Goal: Task Accomplishment & Management: Complete application form

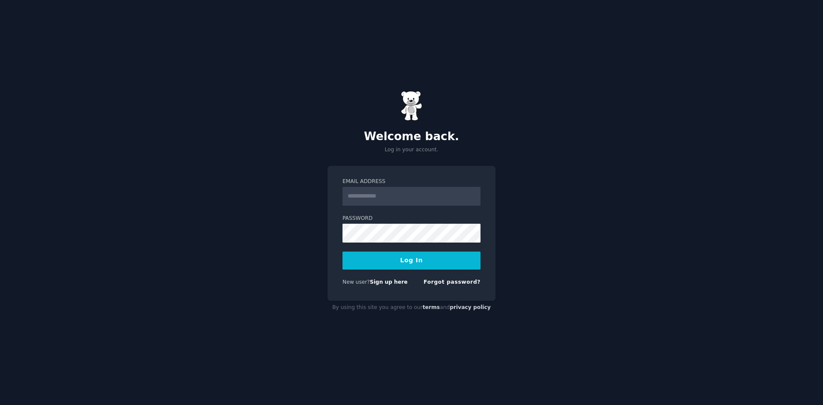
click at [394, 199] on input "Email Address" at bounding box center [412, 196] width 138 height 19
type input "**********"
click at [440, 268] on button "Log In" at bounding box center [412, 261] width 138 height 18
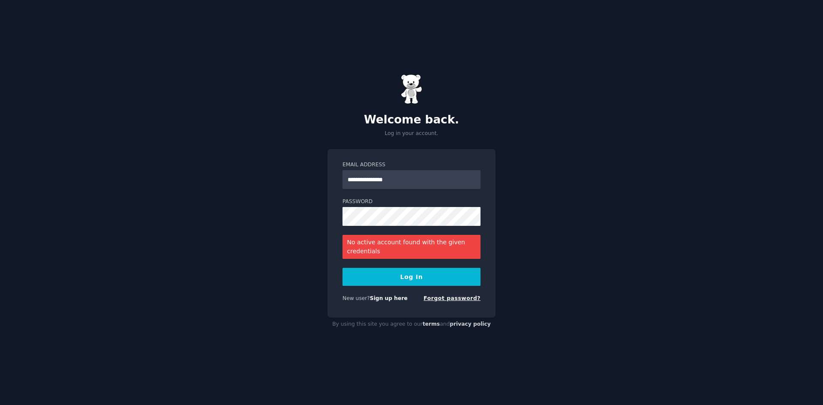
click at [449, 297] on link "Forgot password?" at bounding box center [452, 298] width 57 height 6
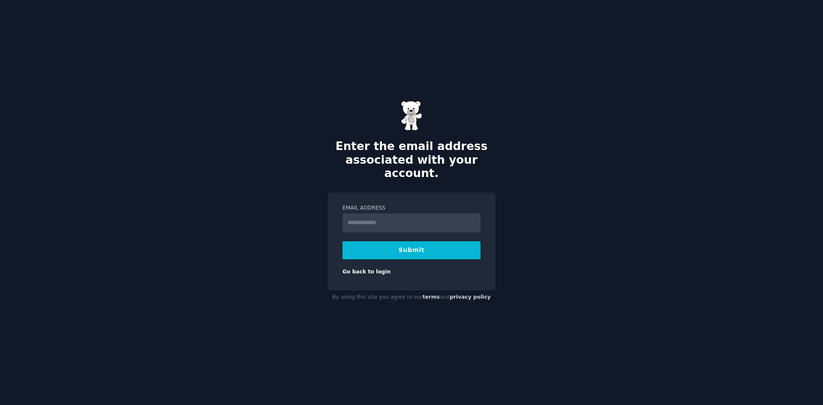
type input "**********"
click at [439, 243] on button "Submit" at bounding box center [412, 250] width 138 height 18
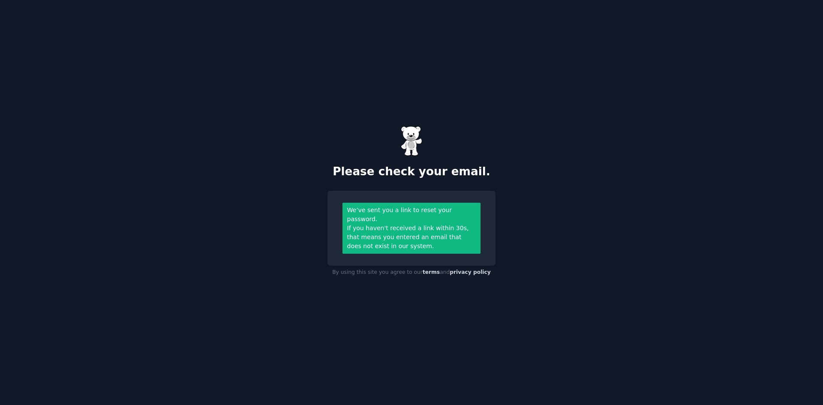
click at [549, 169] on div "Please check your email. We’ve sent you a link to reset your password. If you h…" at bounding box center [411, 202] width 823 height 405
drag, startPoint x: 440, startPoint y: 229, endPoint x: 442, endPoint y: 208, distance: 21.1
click at [440, 228] on div "If you haven't received a link within 30s, that means you entered an email that…" at bounding box center [411, 237] width 129 height 27
drag, startPoint x: 435, startPoint y: 160, endPoint x: 427, endPoint y: 132, distance: 28.9
click at [435, 154] on div "Please check your email." at bounding box center [412, 152] width 168 height 53
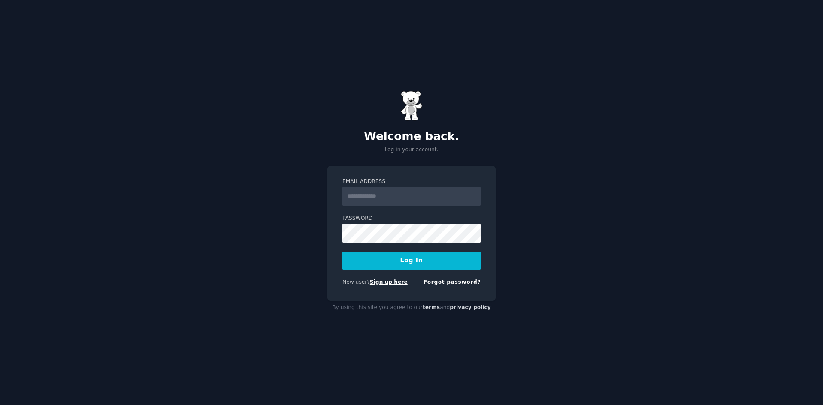
click at [383, 279] on link "Sign up here" at bounding box center [389, 282] width 38 height 6
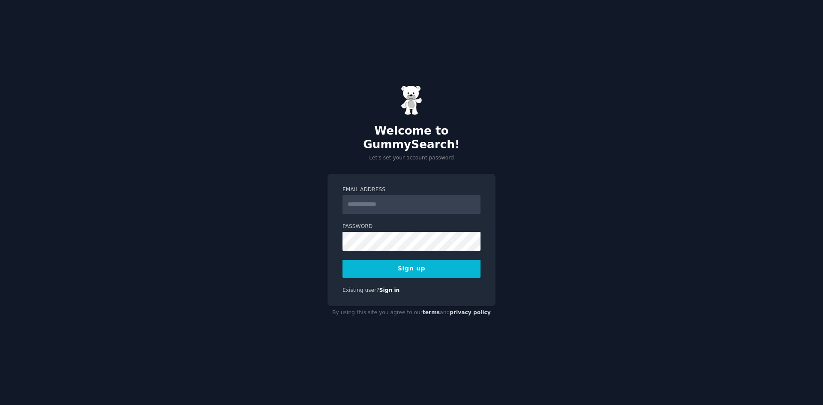
click at [400, 203] on input "Email Address" at bounding box center [412, 204] width 138 height 19
type input "**********"
click at [419, 265] on button "Sign up" at bounding box center [412, 269] width 138 height 18
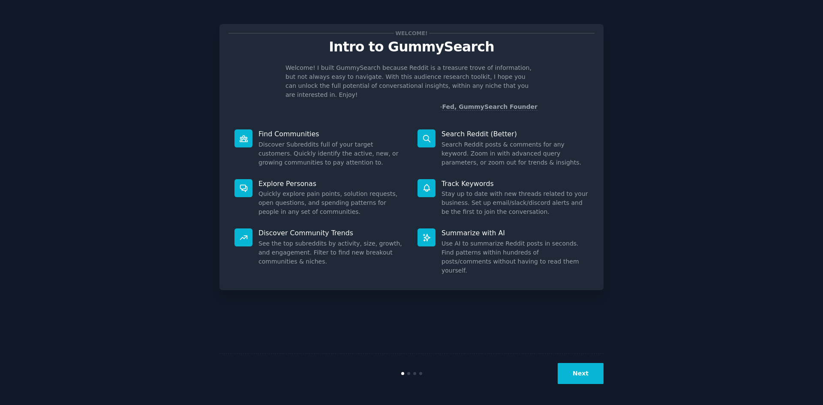
click at [596, 377] on button "Next" at bounding box center [581, 373] width 46 height 21
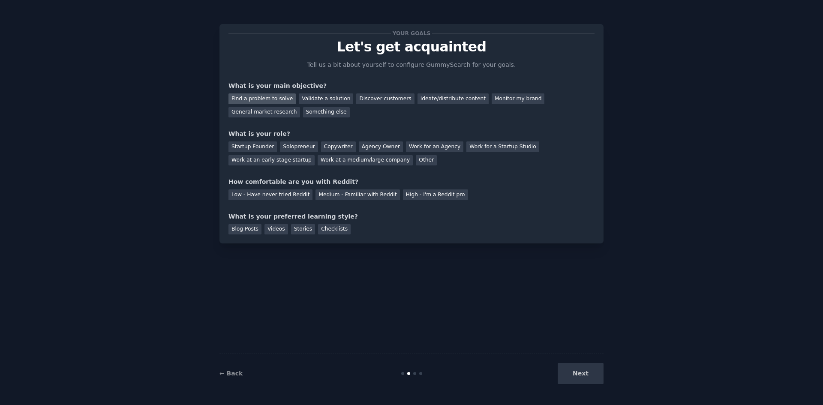
click at [269, 101] on div "Find a problem to solve" at bounding box center [262, 98] width 67 height 11
click at [324, 98] on div "Validate a solution" at bounding box center [326, 98] width 54 height 11
click at [281, 99] on div "Find a problem to solve" at bounding box center [262, 98] width 67 height 11
click at [246, 148] on div "Startup Founder" at bounding box center [253, 146] width 48 height 11
click at [346, 194] on div "Medium - Familiar with Reddit" at bounding box center [358, 195] width 84 height 11
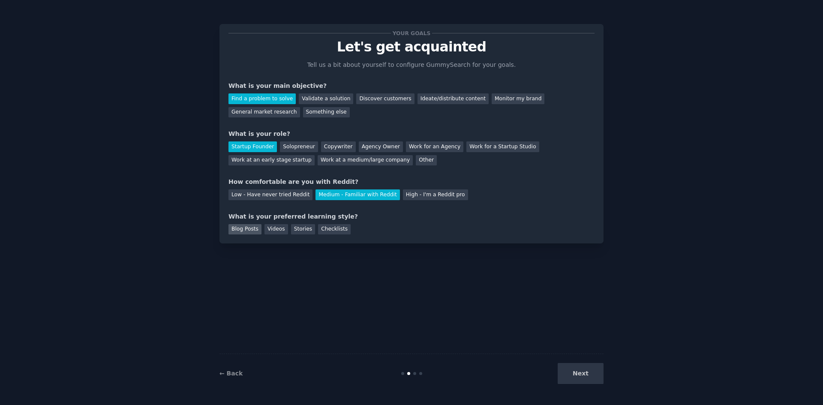
click at [245, 231] on div "Blog Posts" at bounding box center [245, 229] width 33 height 11
click at [567, 377] on button "Next" at bounding box center [581, 373] width 46 height 21
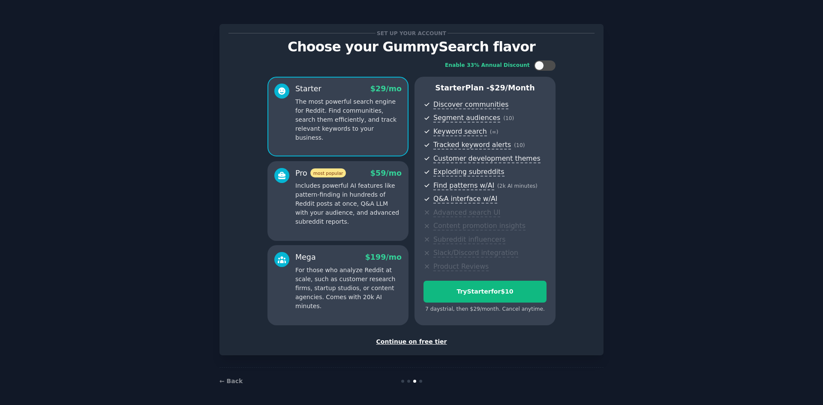
click at [407, 342] on div "Continue on free tier" at bounding box center [412, 341] width 366 height 9
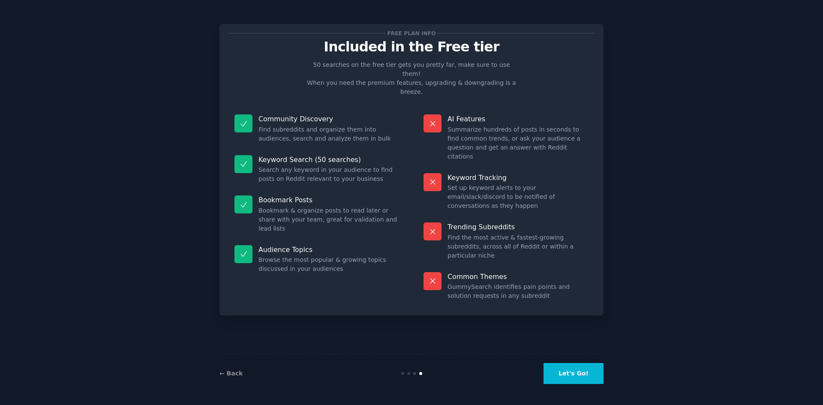
click at [575, 377] on button "Let's Go!" at bounding box center [574, 373] width 60 height 21
